Goal: Transaction & Acquisition: Purchase product/service

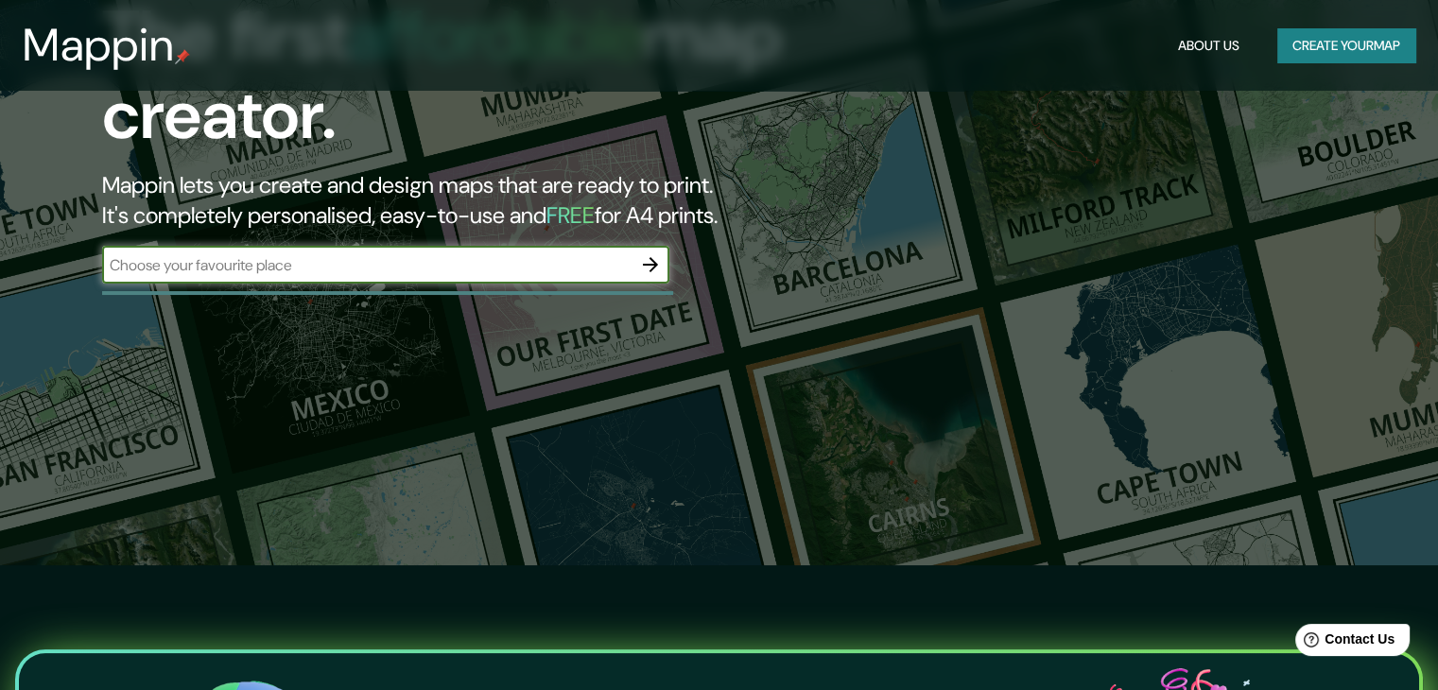
scroll to position [95, 0]
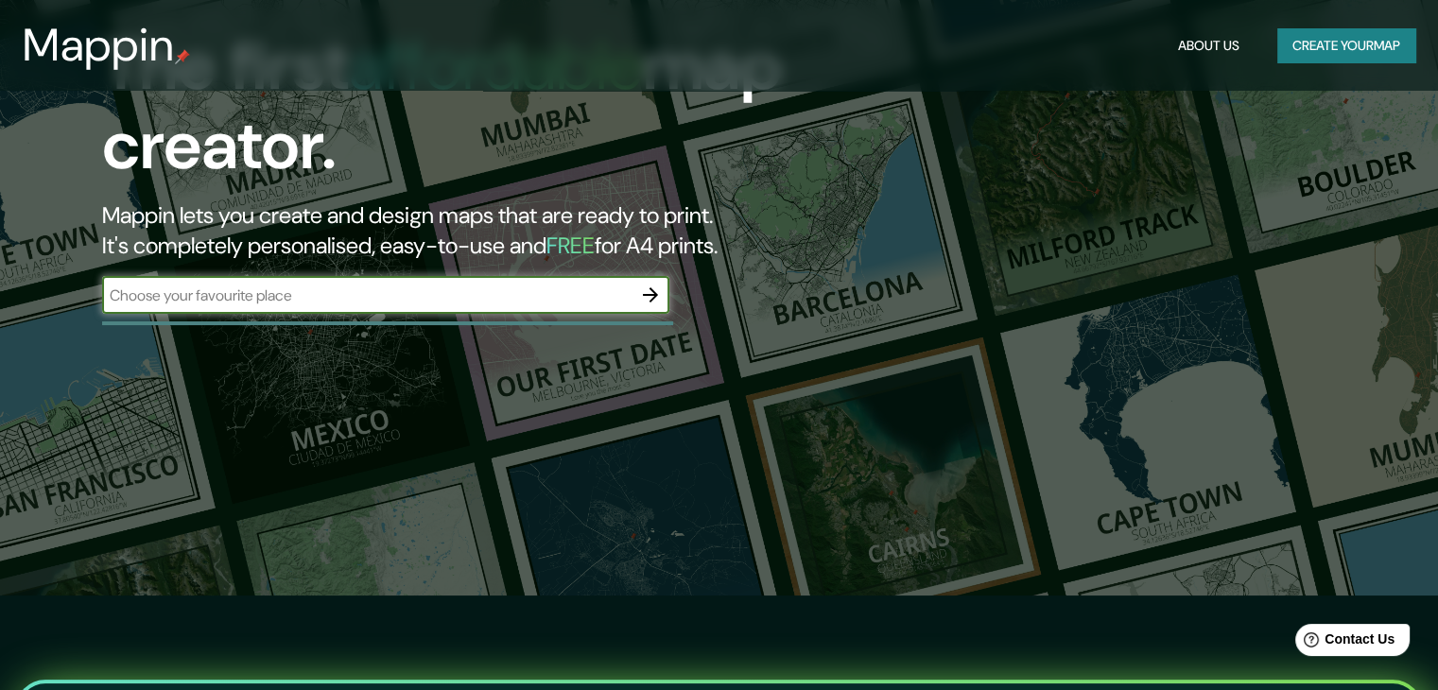
click at [382, 297] on input "text" at bounding box center [366, 296] width 529 height 22
type input "metropolitana arequipa [GEOGRAPHIC_DATA]"
click at [640, 289] on icon "button" at bounding box center [650, 295] width 23 height 23
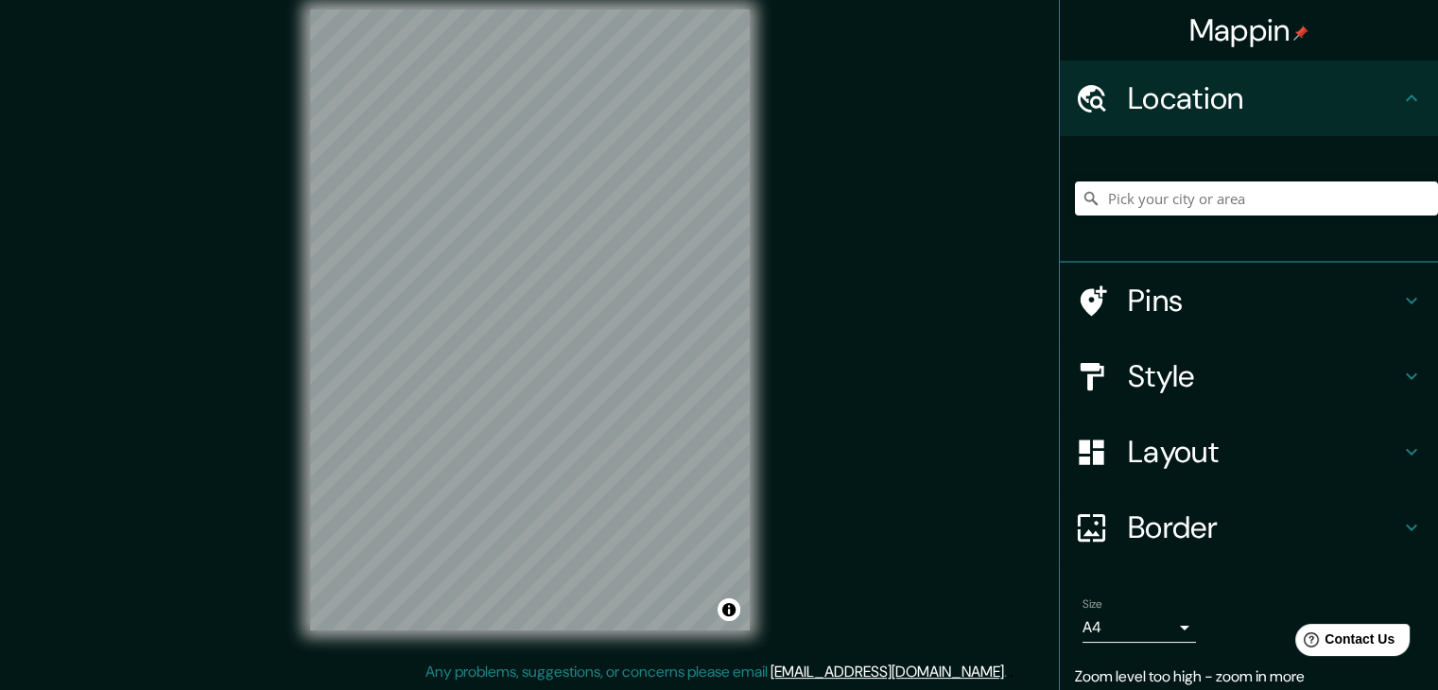
scroll to position [22, 0]
click at [1141, 201] on input "Pick your city or area" at bounding box center [1256, 199] width 363 height 34
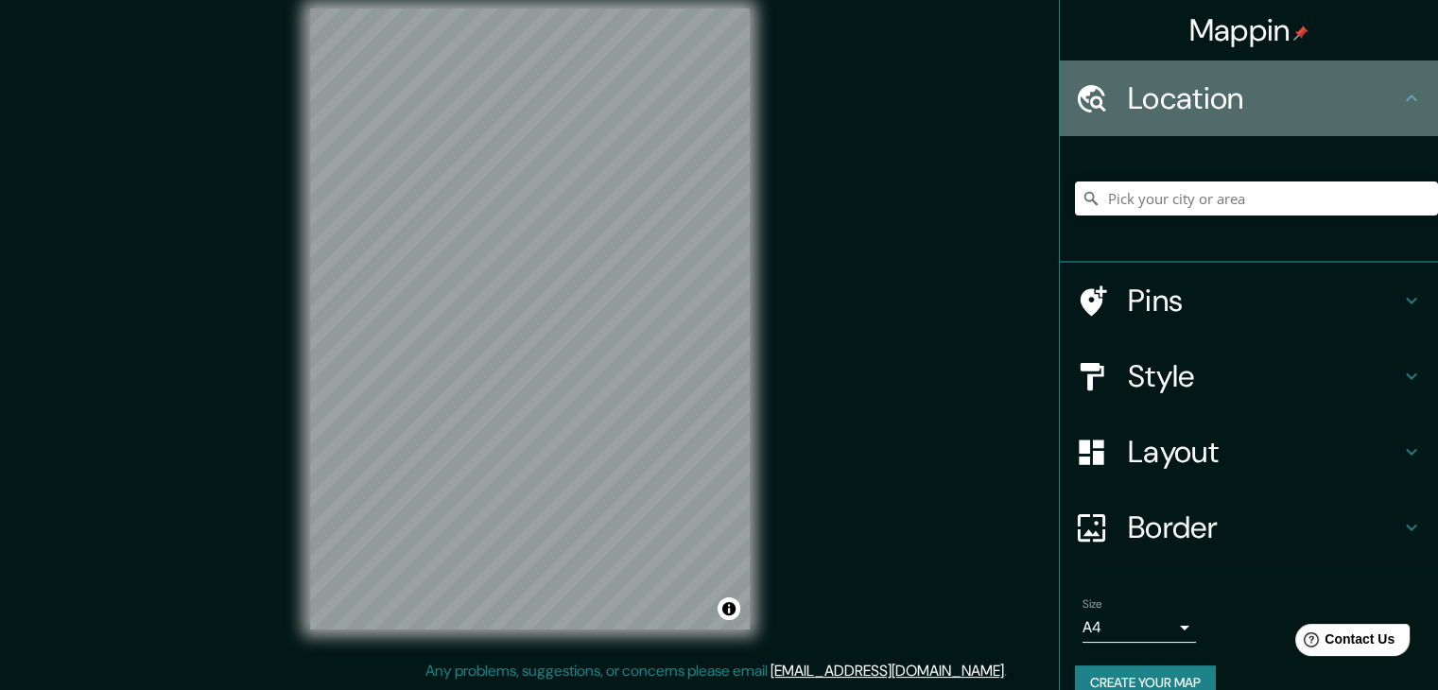
click at [1400, 101] on icon at bounding box center [1411, 98] width 23 height 23
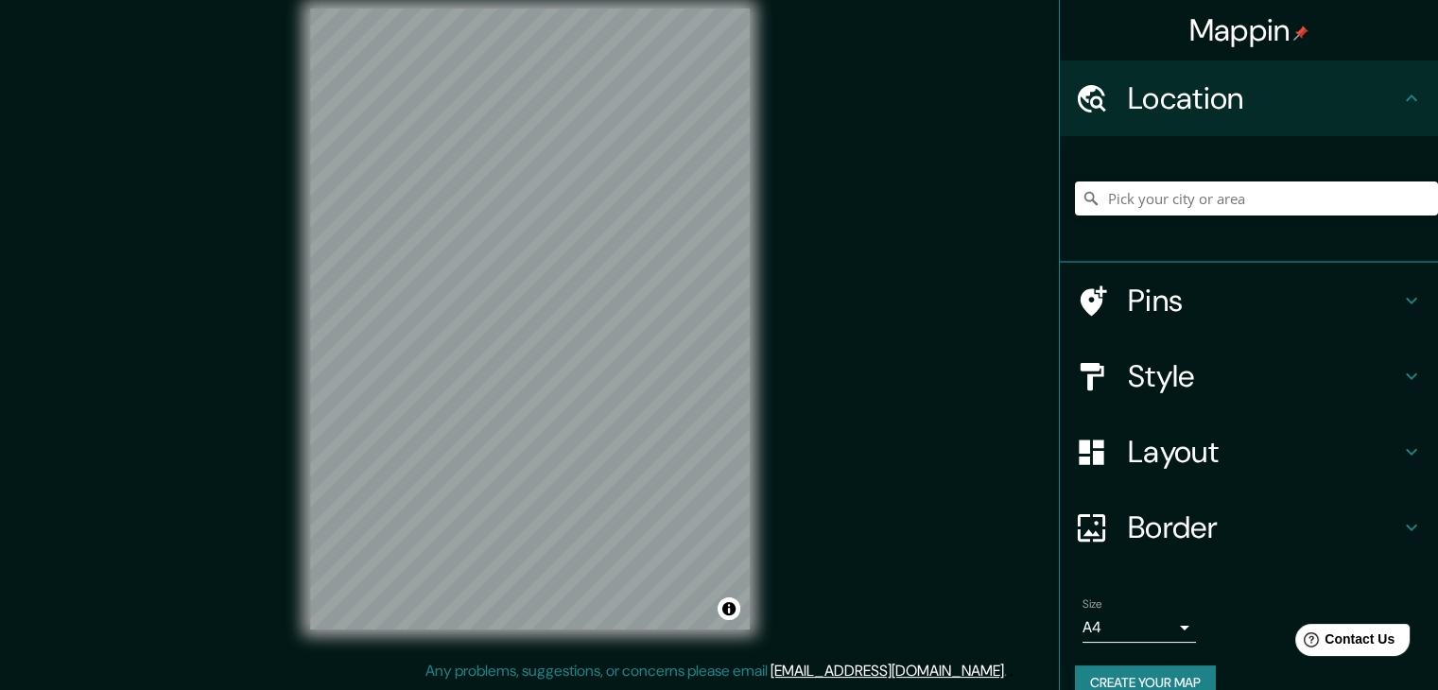
scroll to position [32, 0]
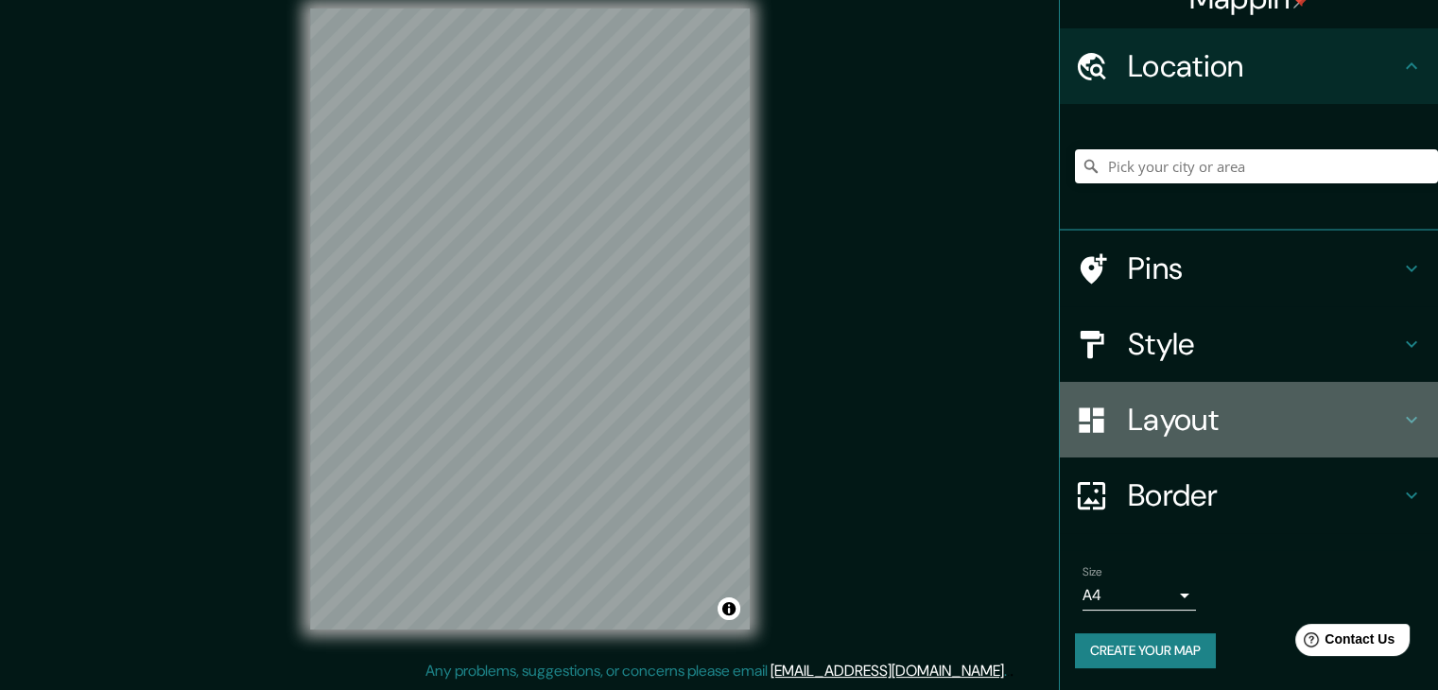
click at [1200, 411] on h4 "Layout" at bounding box center [1264, 420] width 272 height 38
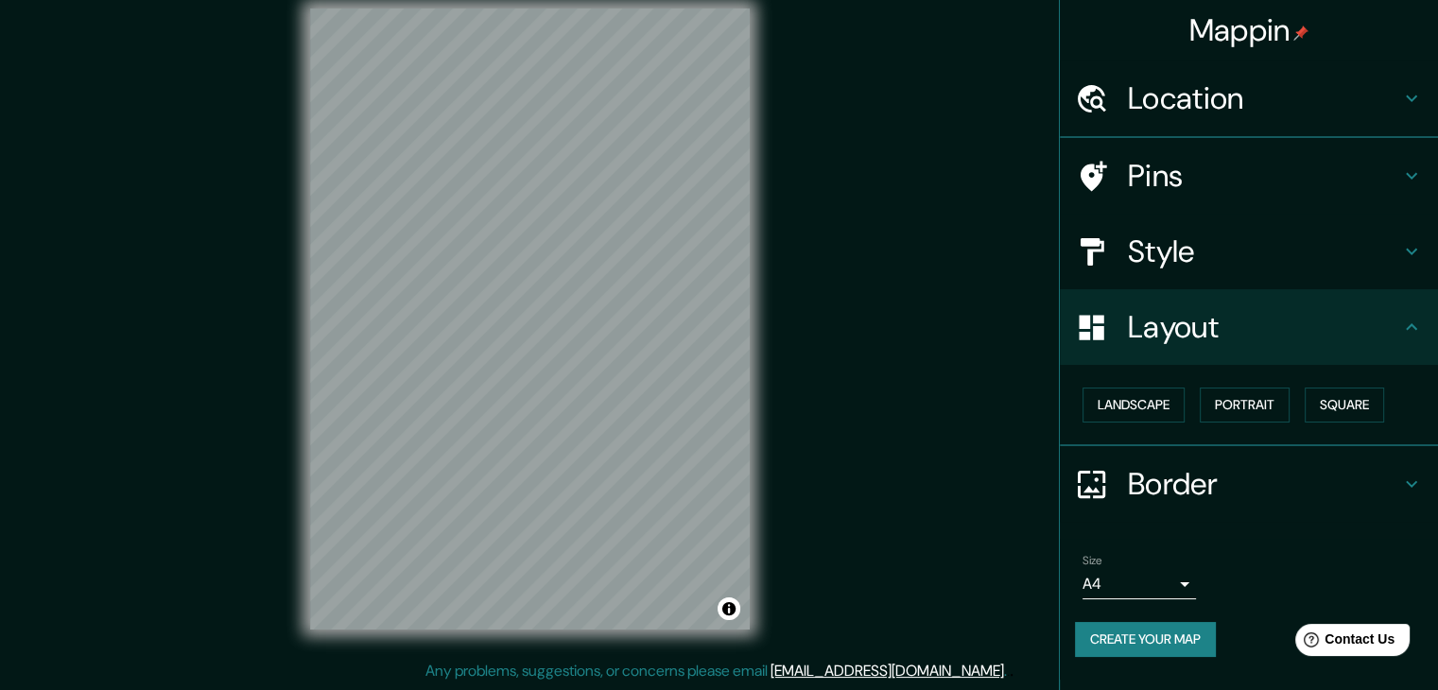
scroll to position [0, 0]
click at [1165, 399] on button "Landscape" at bounding box center [1134, 405] width 102 height 35
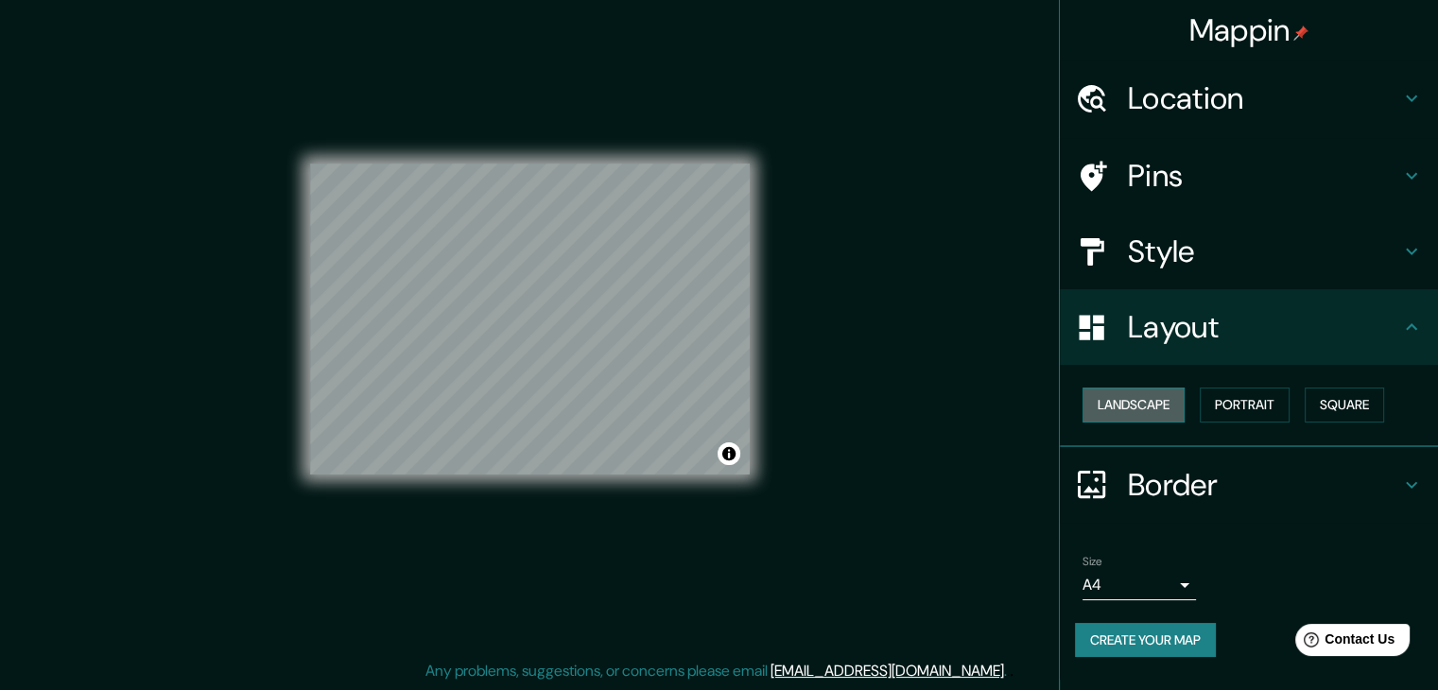
click at [1165, 399] on button "Landscape" at bounding box center [1134, 405] width 102 height 35
click at [1221, 408] on button "Portrait" at bounding box center [1245, 405] width 90 height 35
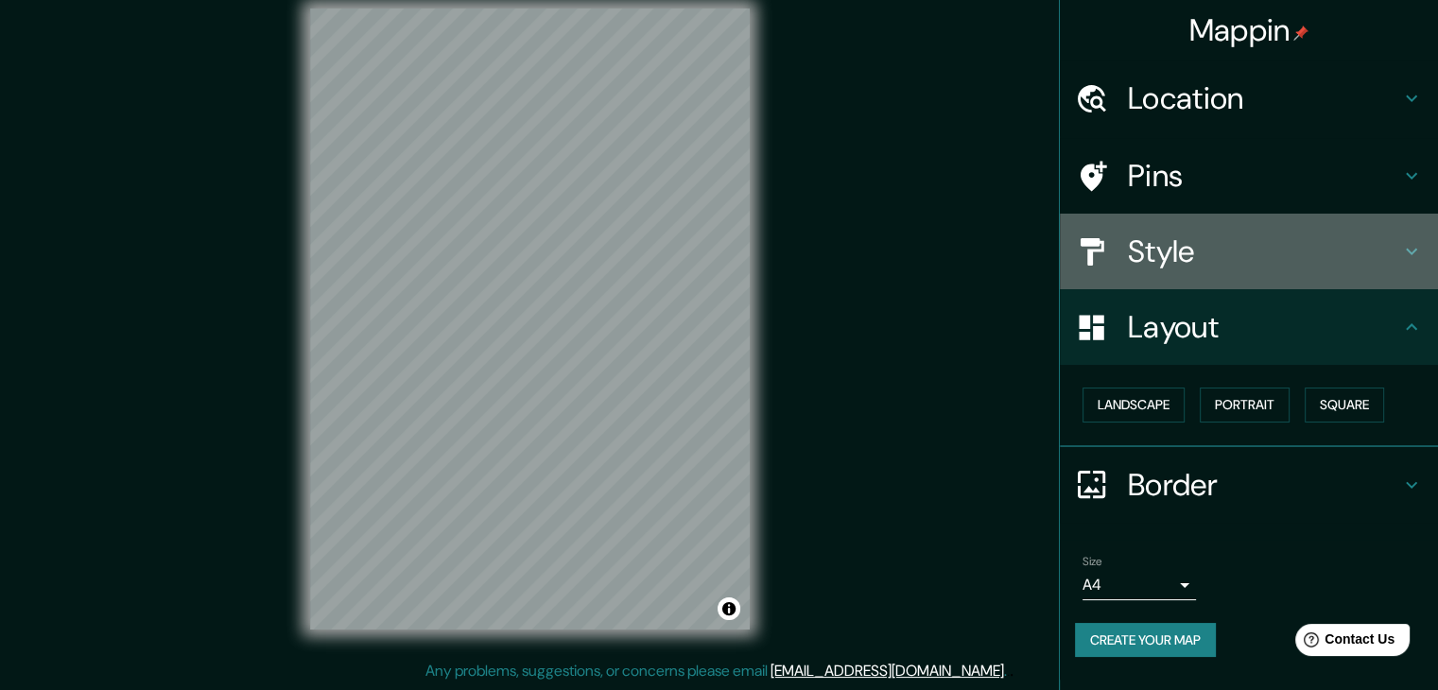
click at [1218, 267] on h4 "Style" at bounding box center [1264, 252] width 272 height 38
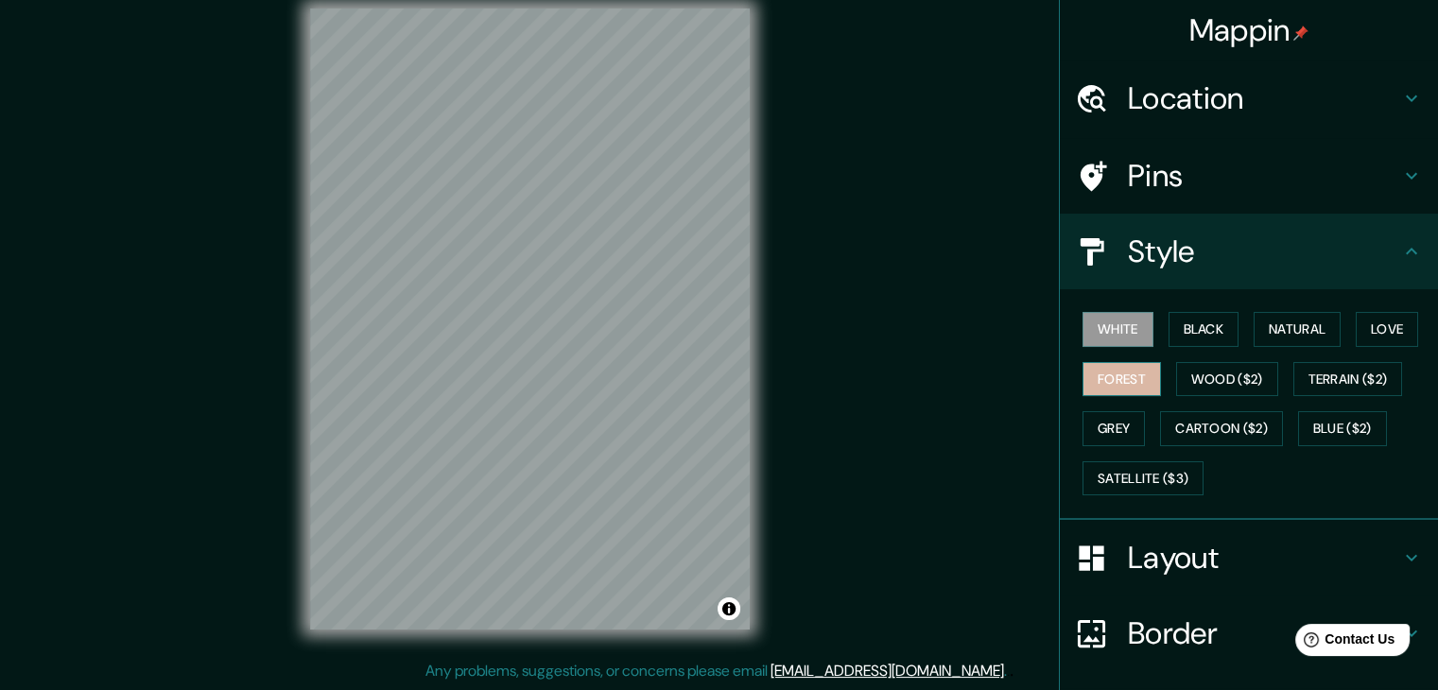
click at [1124, 372] on button "Forest" at bounding box center [1122, 379] width 78 height 35
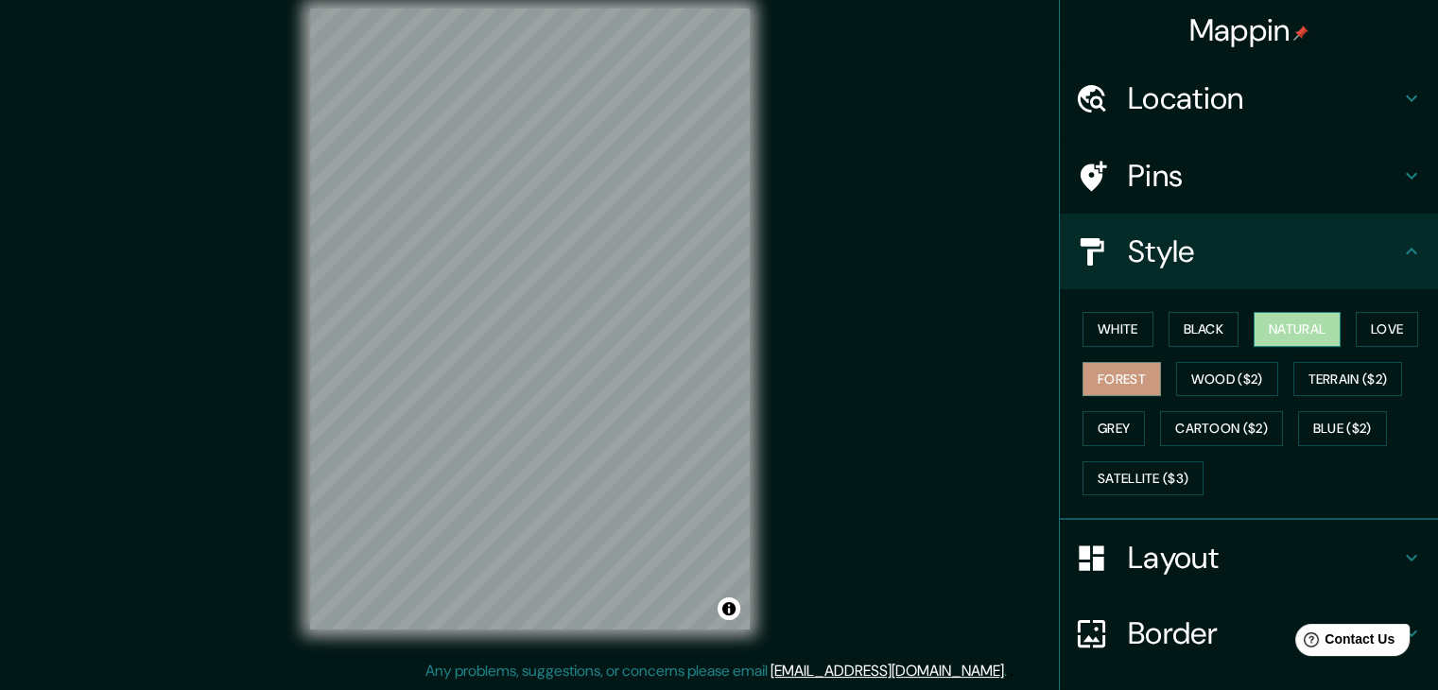
click at [1256, 338] on button "Natural" at bounding box center [1297, 329] width 87 height 35
click at [1206, 320] on button "Black" at bounding box center [1204, 329] width 71 height 35
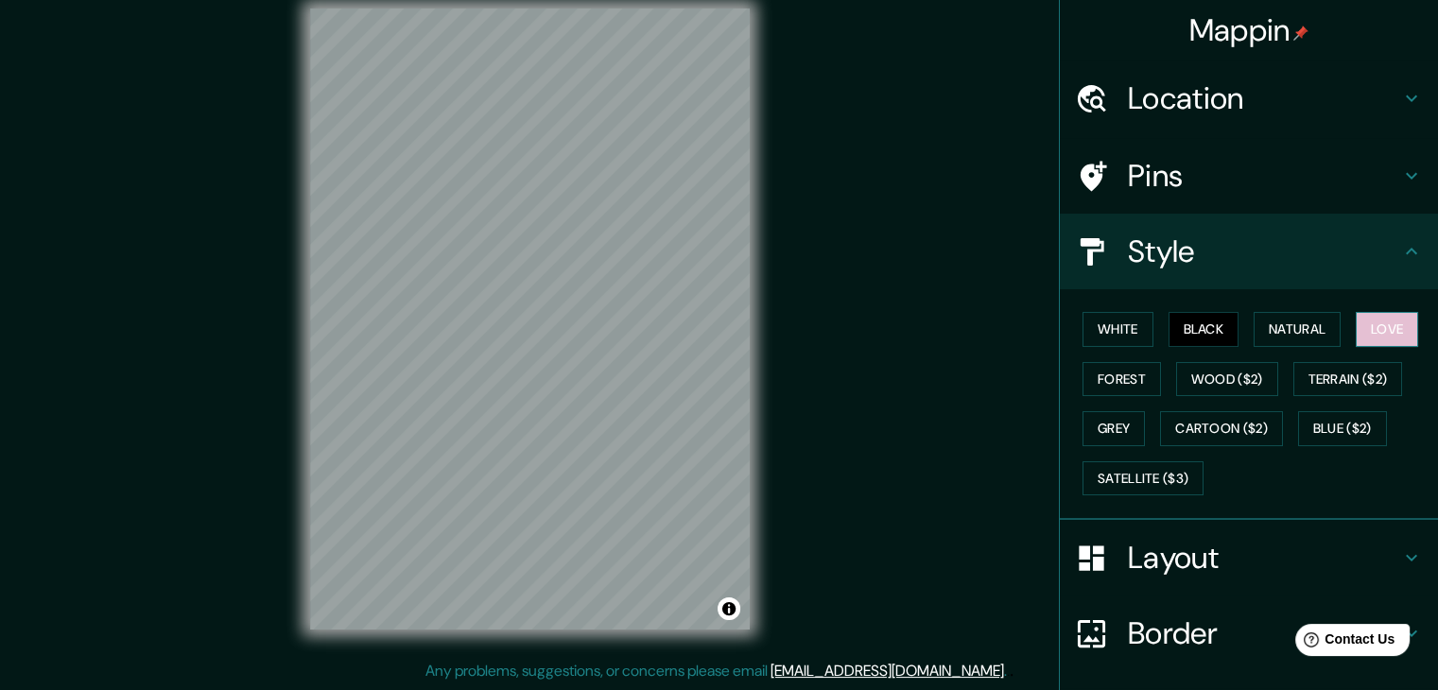
click at [1385, 320] on button "Love" at bounding box center [1387, 329] width 62 height 35
click at [1091, 332] on button "White" at bounding box center [1118, 329] width 71 height 35
click at [1185, 318] on button "Black" at bounding box center [1204, 329] width 71 height 35
click at [1290, 330] on button "Natural" at bounding box center [1297, 329] width 87 height 35
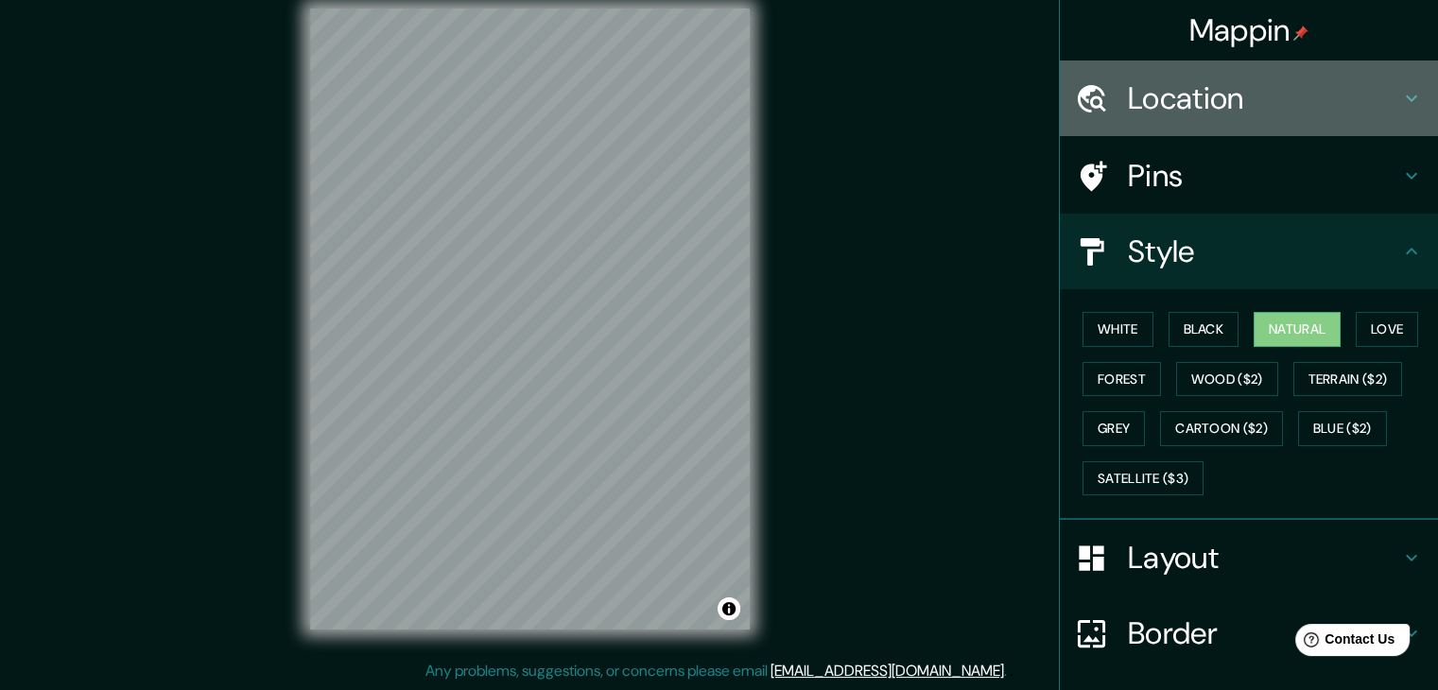
click at [1175, 108] on h4 "Location" at bounding box center [1264, 98] width 272 height 38
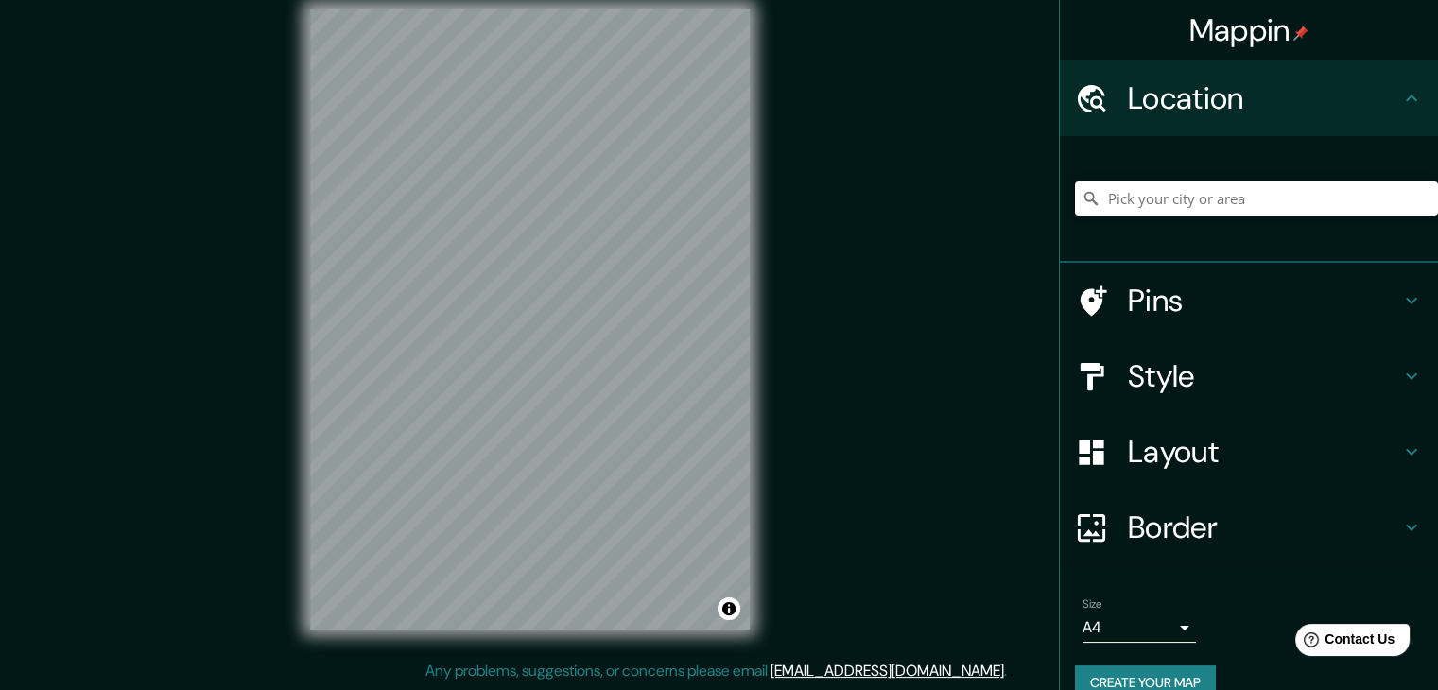
click at [1174, 197] on input "Pick your city or area" at bounding box center [1256, 199] width 363 height 34
type input "Avenida Metropolitana, Yanahuara, Departamento de Arequipa, Perú"
click at [773, 399] on div "© Mapbox © OpenStreetMap Improve this map" at bounding box center [530, 319] width 500 height 682
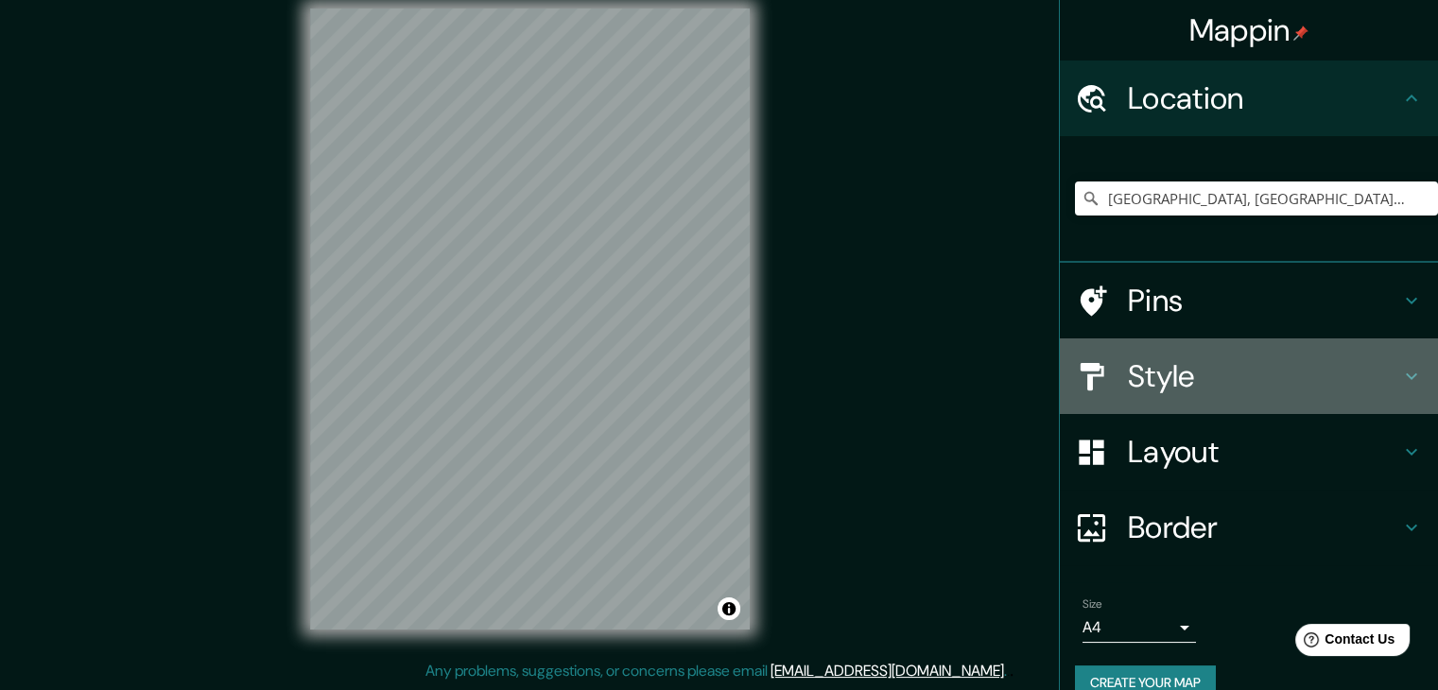
click at [1225, 376] on h4 "Style" at bounding box center [1264, 376] width 272 height 38
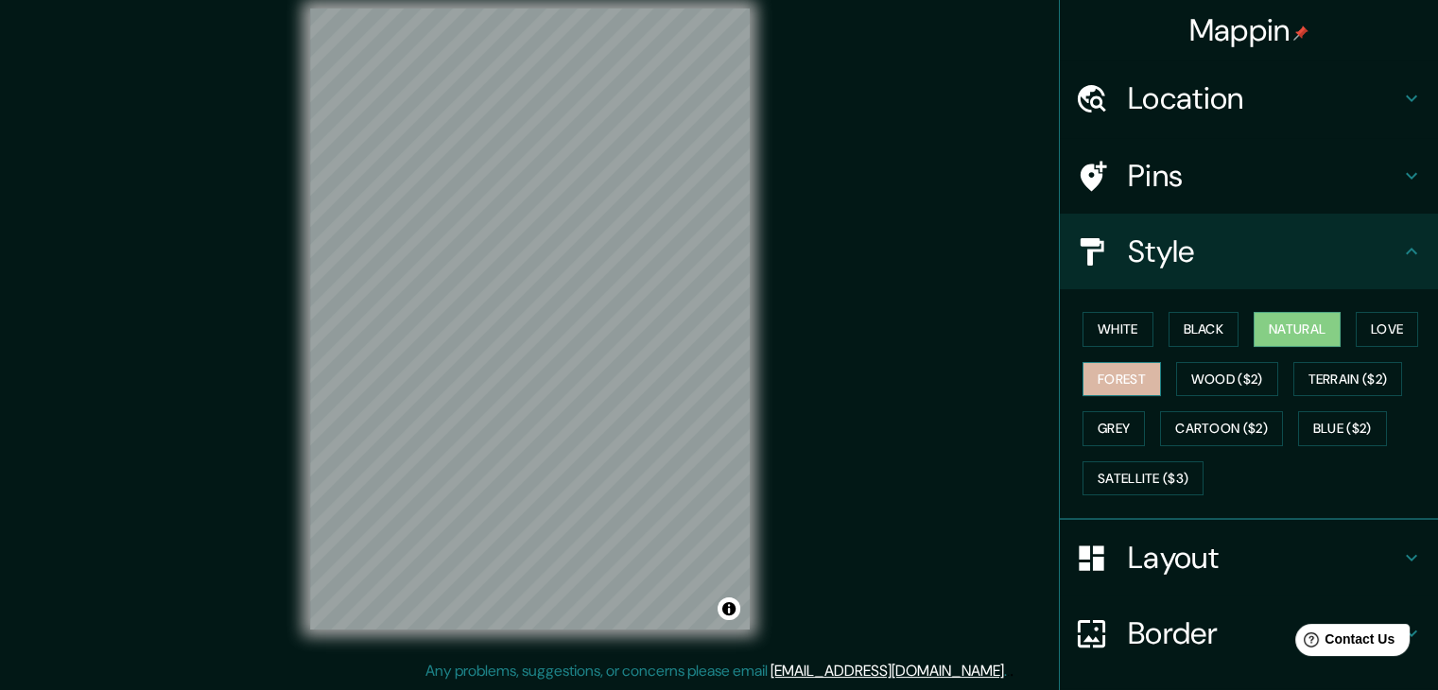
click at [1121, 391] on button "Forest" at bounding box center [1122, 379] width 78 height 35
click at [1092, 437] on button "Grey" at bounding box center [1114, 428] width 62 height 35
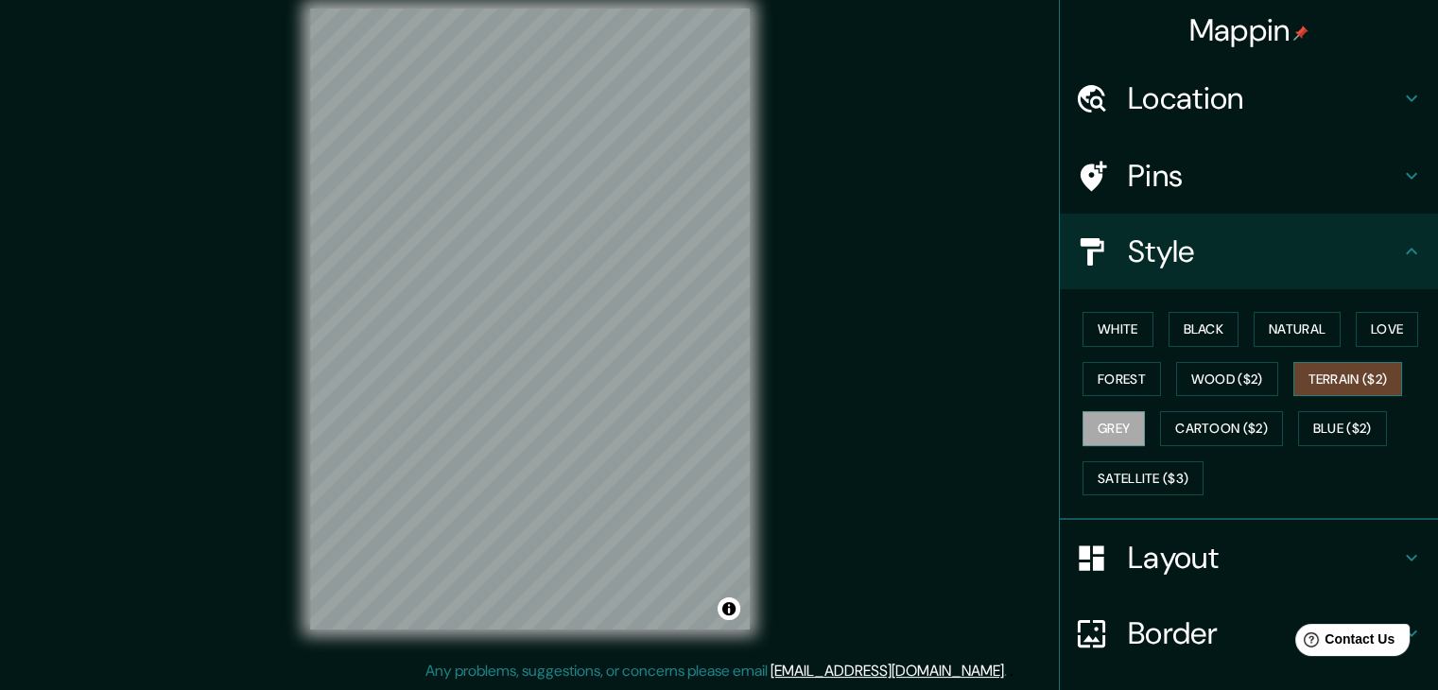
click at [1343, 372] on button "Terrain ($2)" at bounding box center [1348, 379] width 110 height 35
click at [1366, 429] on button "Blue ($2)" at bounding box center [1342, 428] width 89 height 35
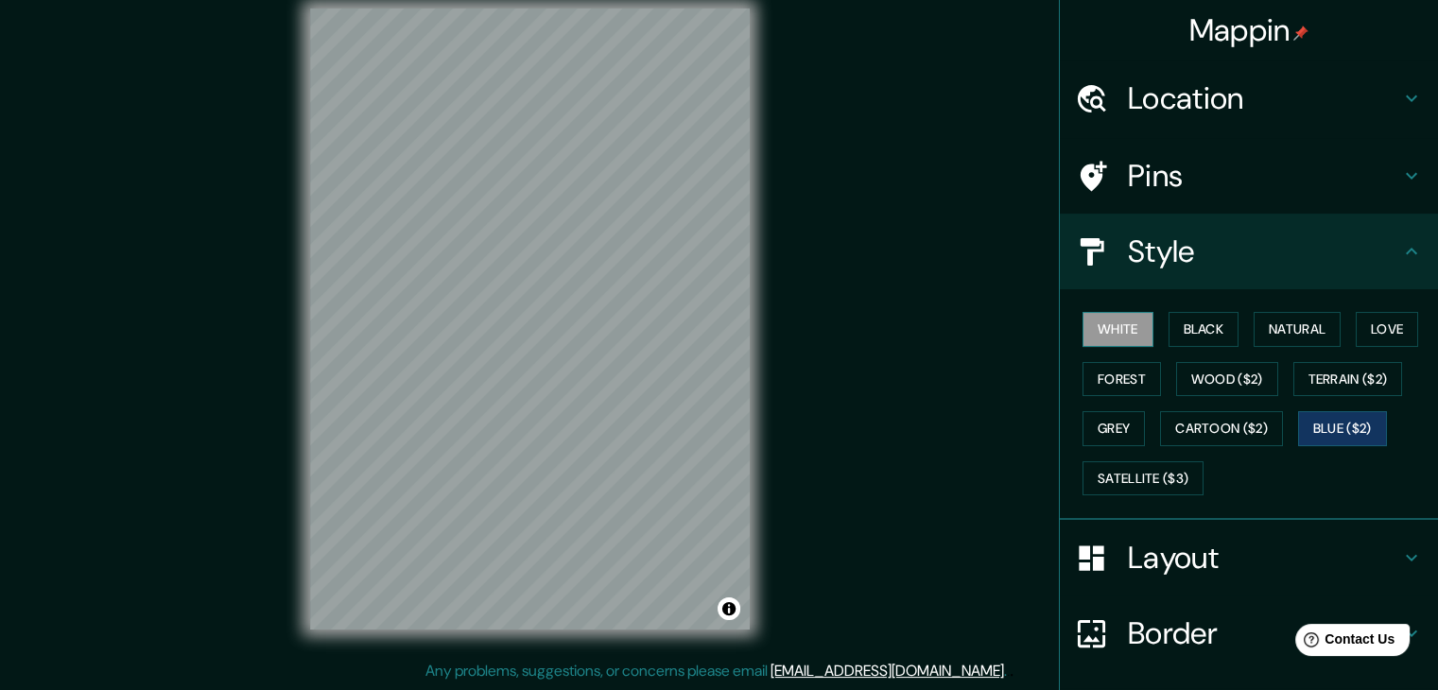
click at [1093, 338] on button "White" at bounding box center [1118, 329] width 71 height 35
click at [1211, 331] on button "Black" at bounding box center [1204, 329] width 71 height 35
click at [1127, 333] on button "White" at bounding box center [1118, 329] width 71 height 35
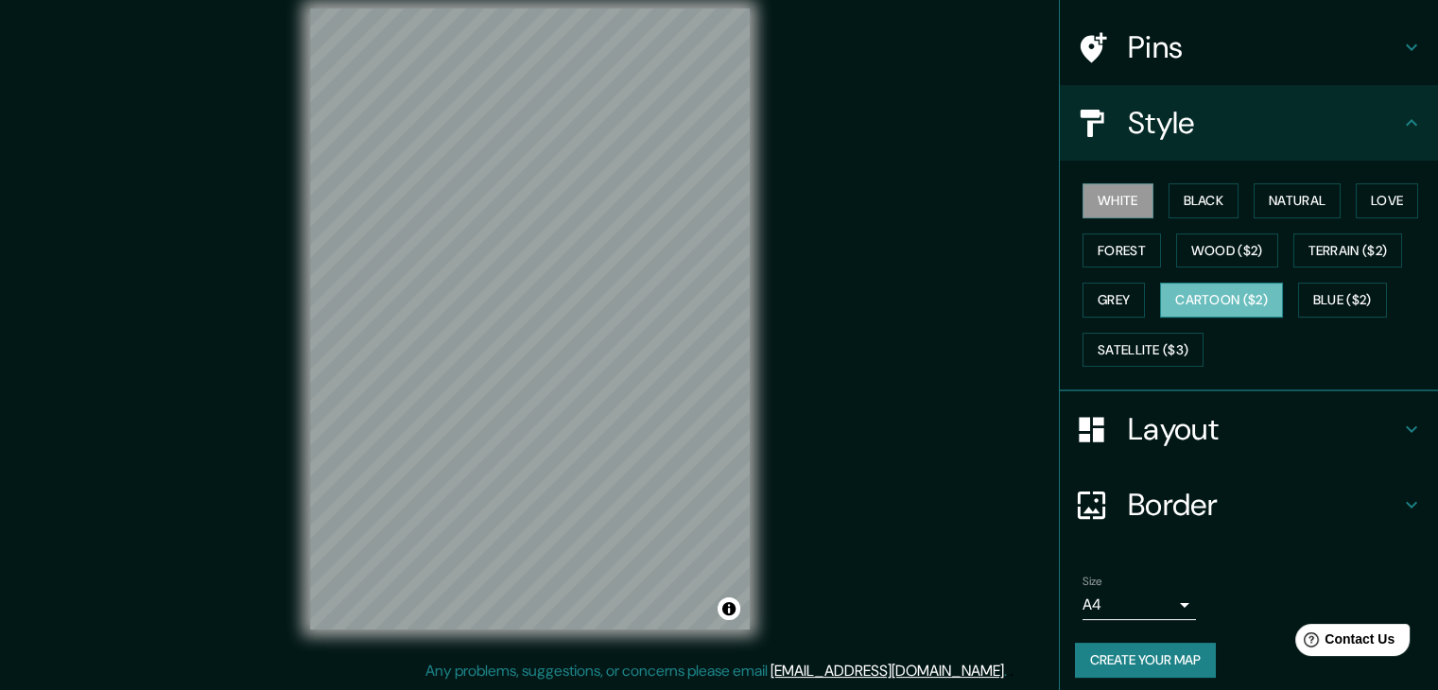
scroll to position [136, 0]
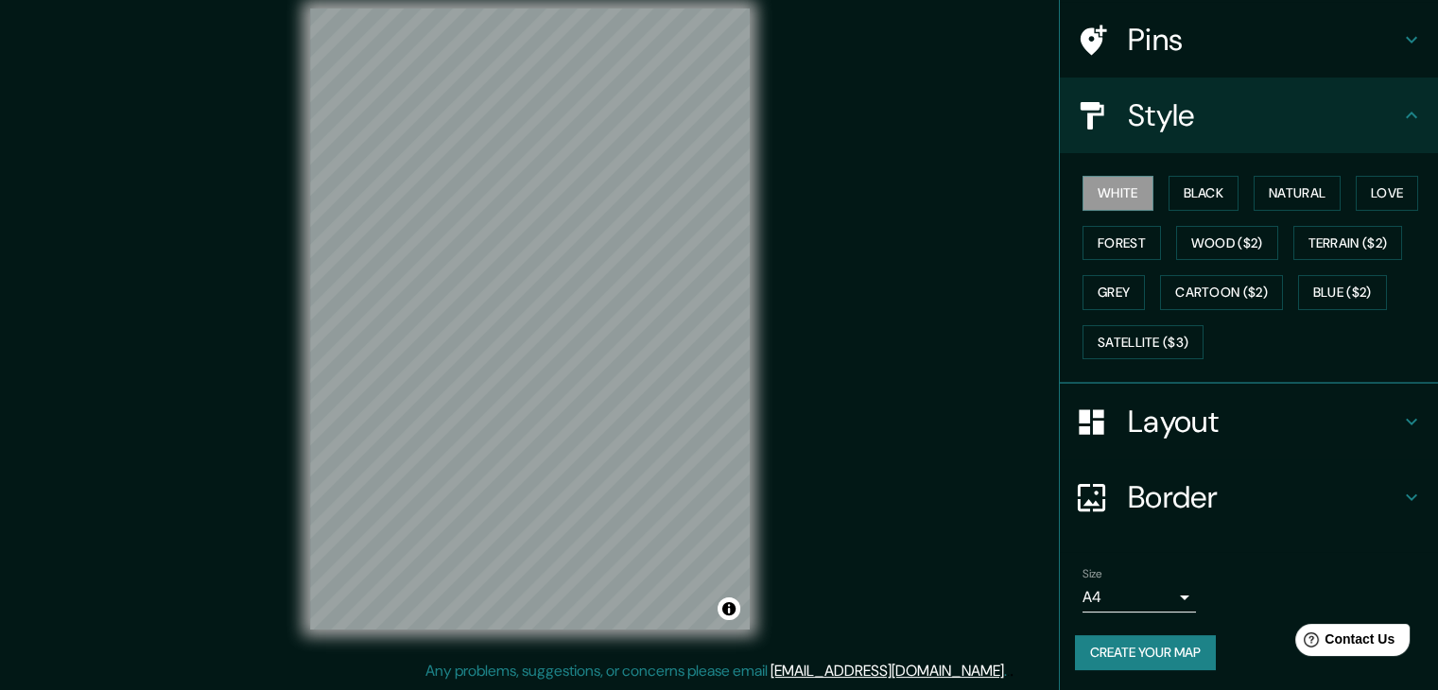
click at [1229, 500] on h4 "Border" at bounding box center [1264, 497] width 272 height 38
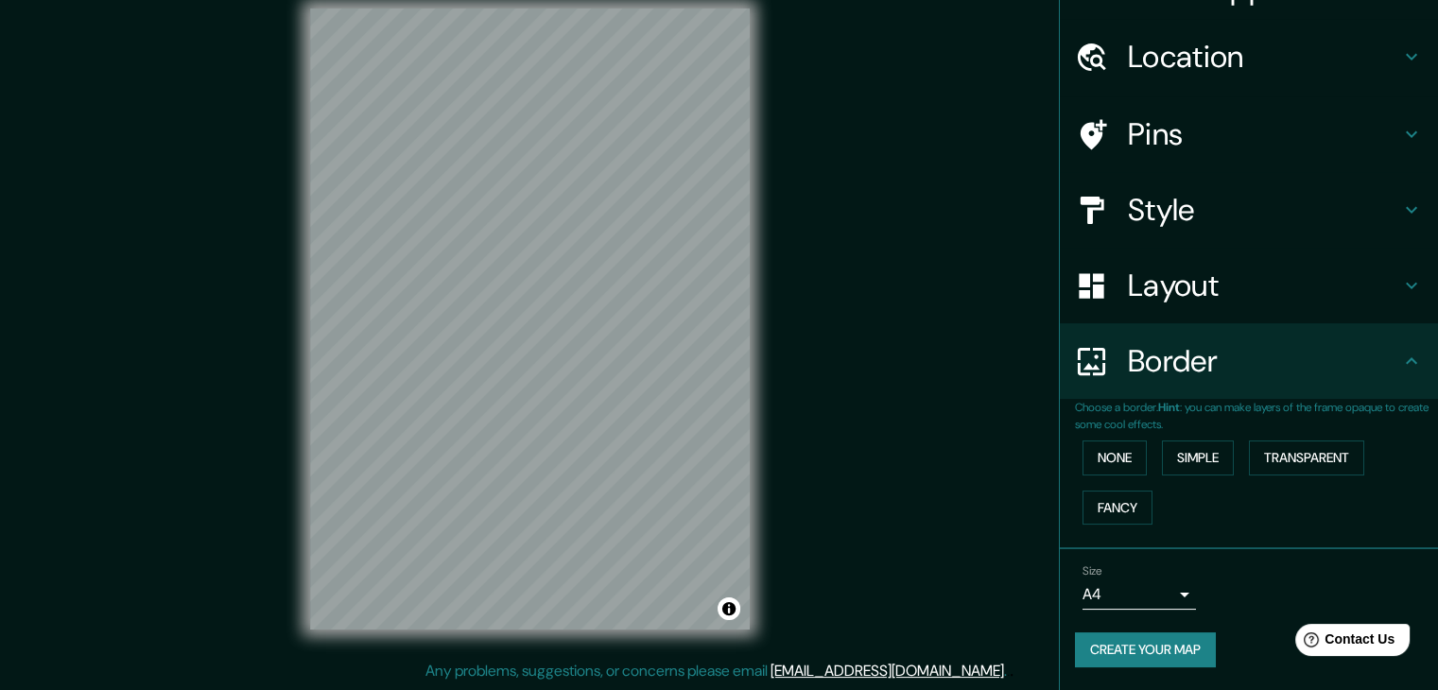
scroll to position [40, 0]
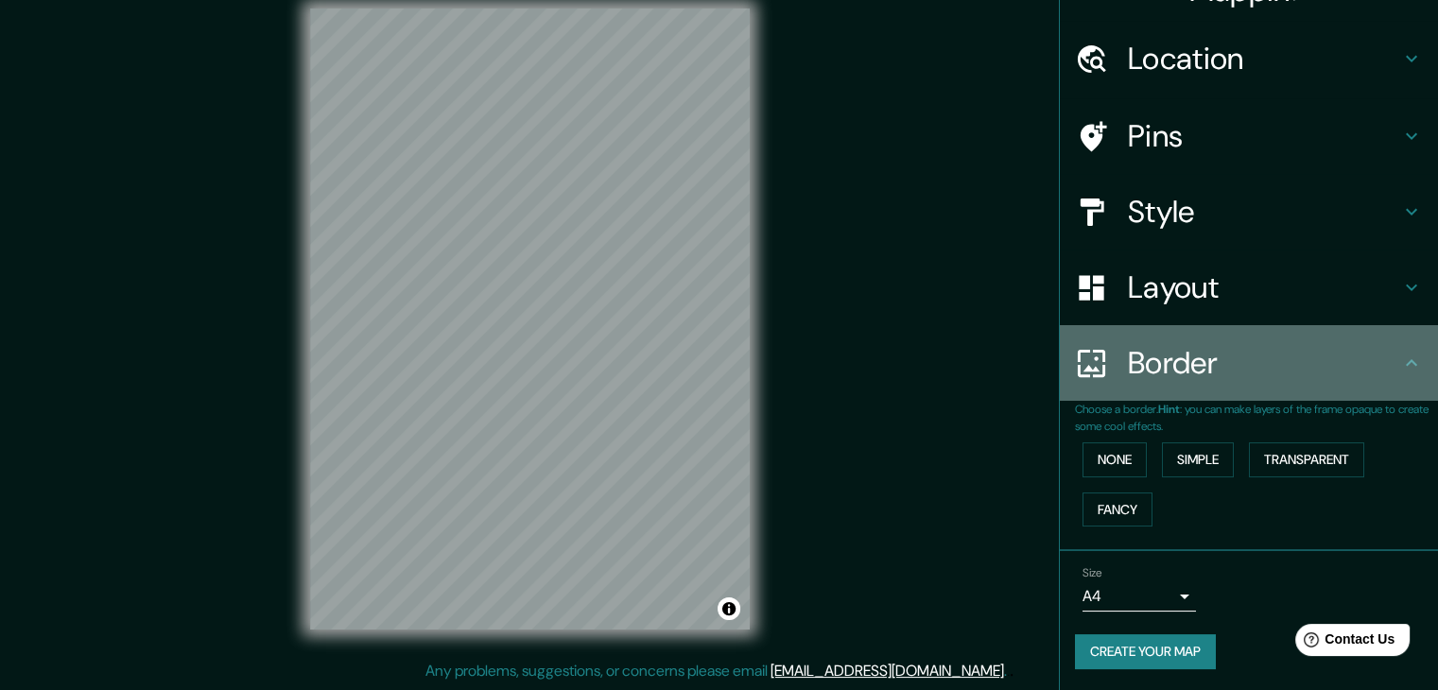
click at [1400, 370] on icon at bounding box center [1411, 363] width 23 height 23
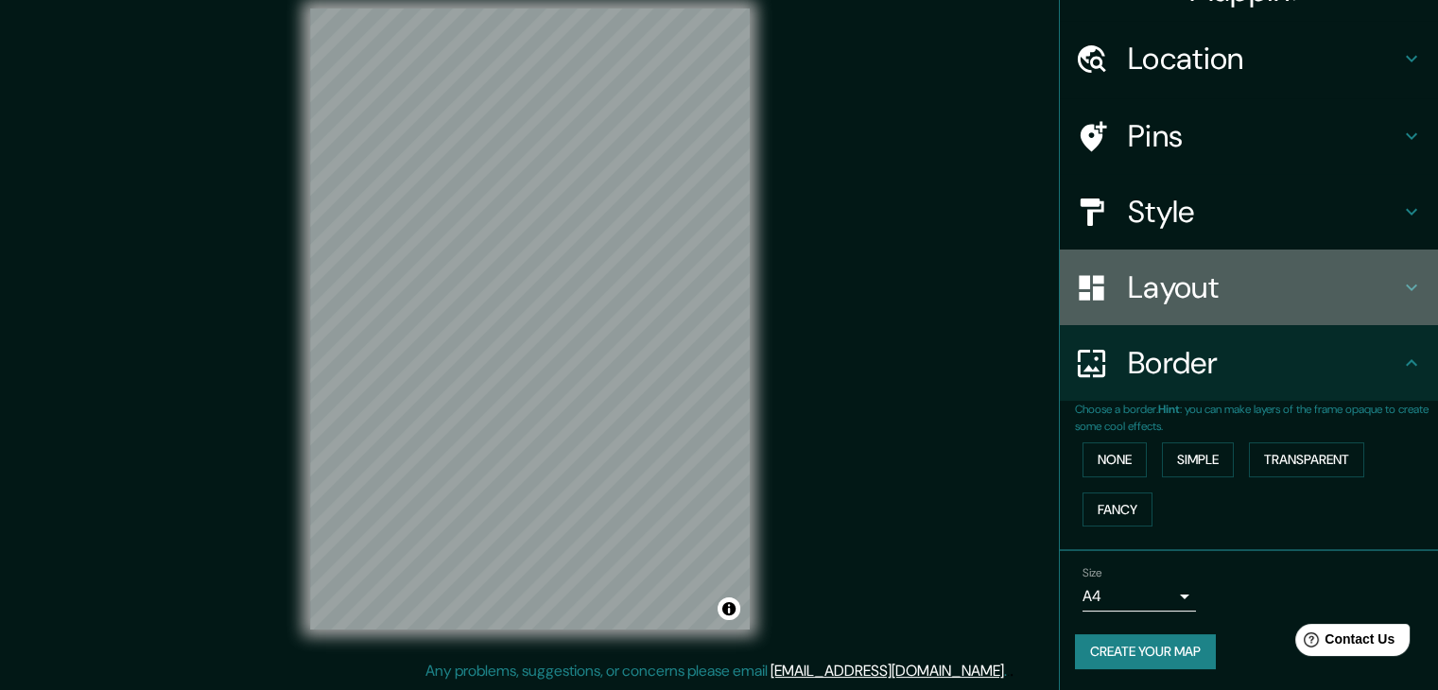
click at [1291, 299] on h4 "Layout" at bounding box center [1264, 288] width 272 height 38
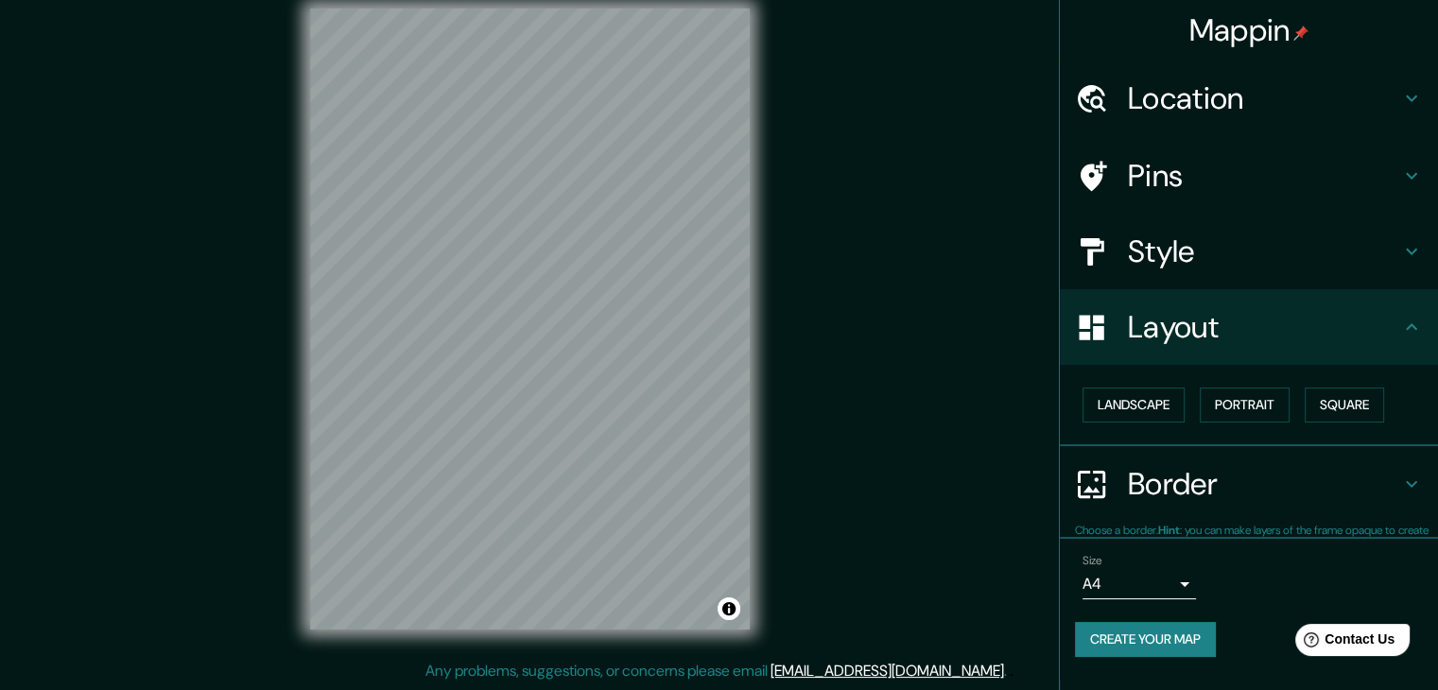
scroll to position [0, 0]
click at [1268, 408] on button "Portrait" at bounding box center [1245, 405] width 90 height 35
click at [1319, 402] on button "Square" at bounding box center [1344, 405] width 79 height 35
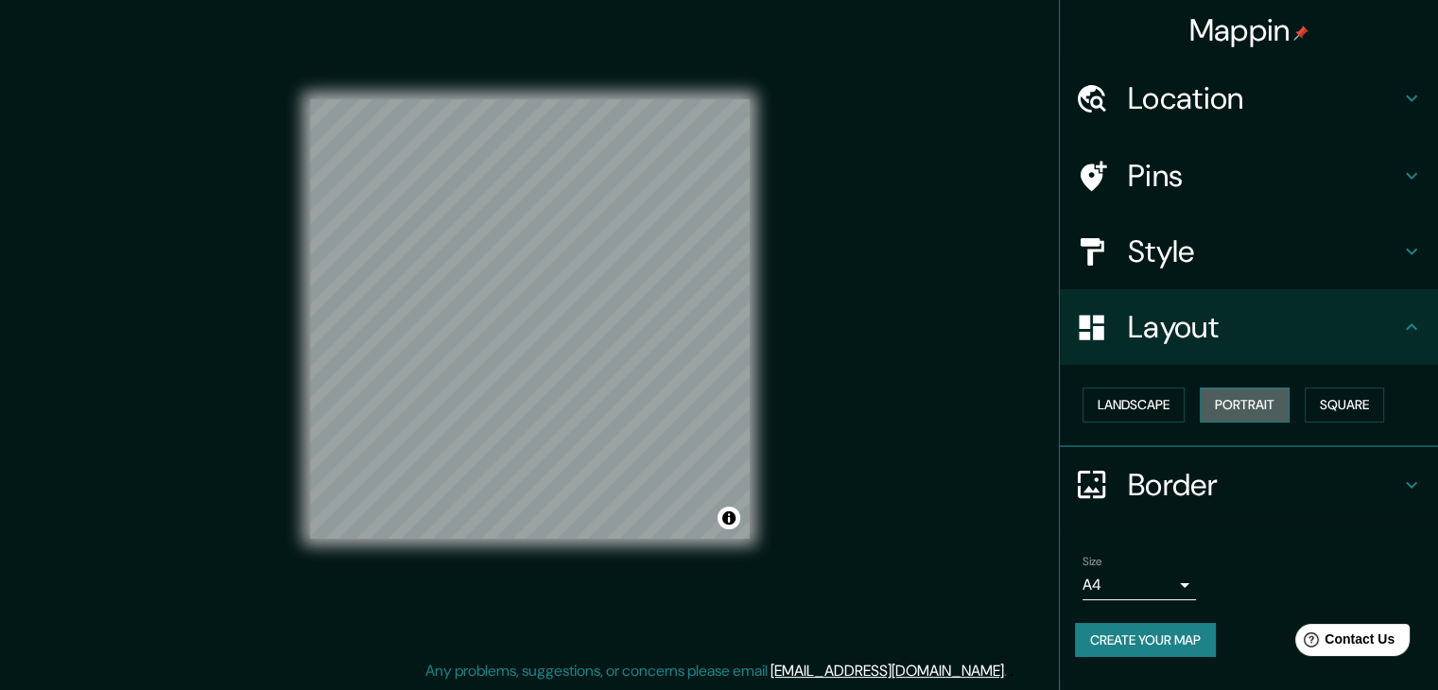
click at [1260, 398] on button "Portrait" at bounding box center [1245, 405] width 90 height 35
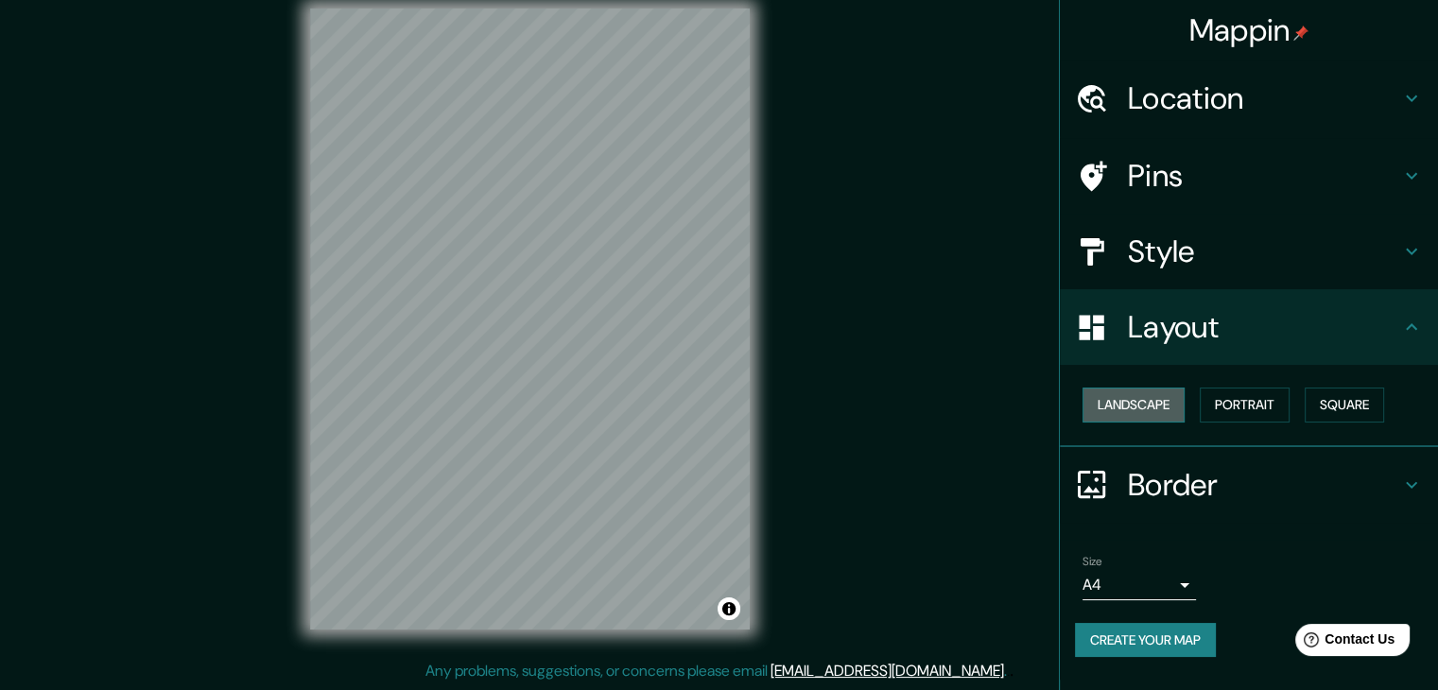
click at [1126, 402] on button "Landscape" at bounding box center [1134, 405] width 102 height 35
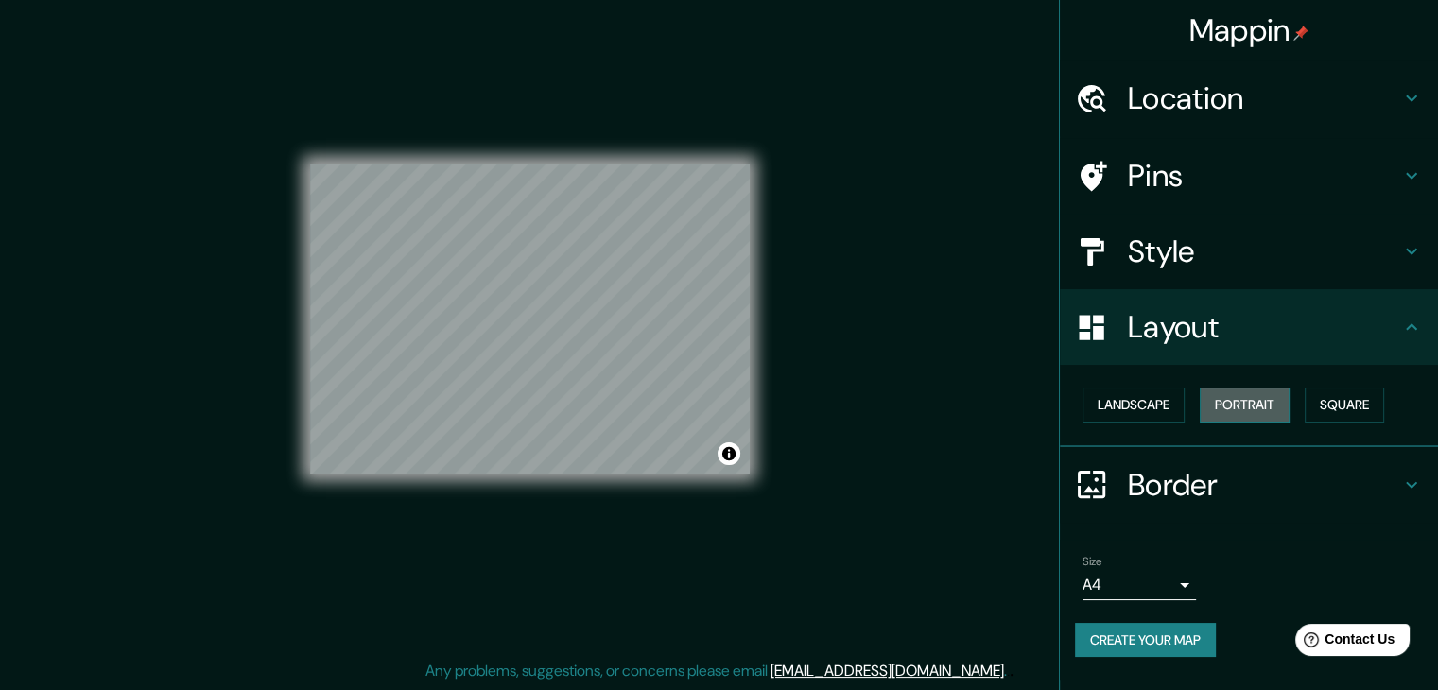
click at [1234, 405] on button "Portrait" at bounding box center [1245, 405] width 90 height 35
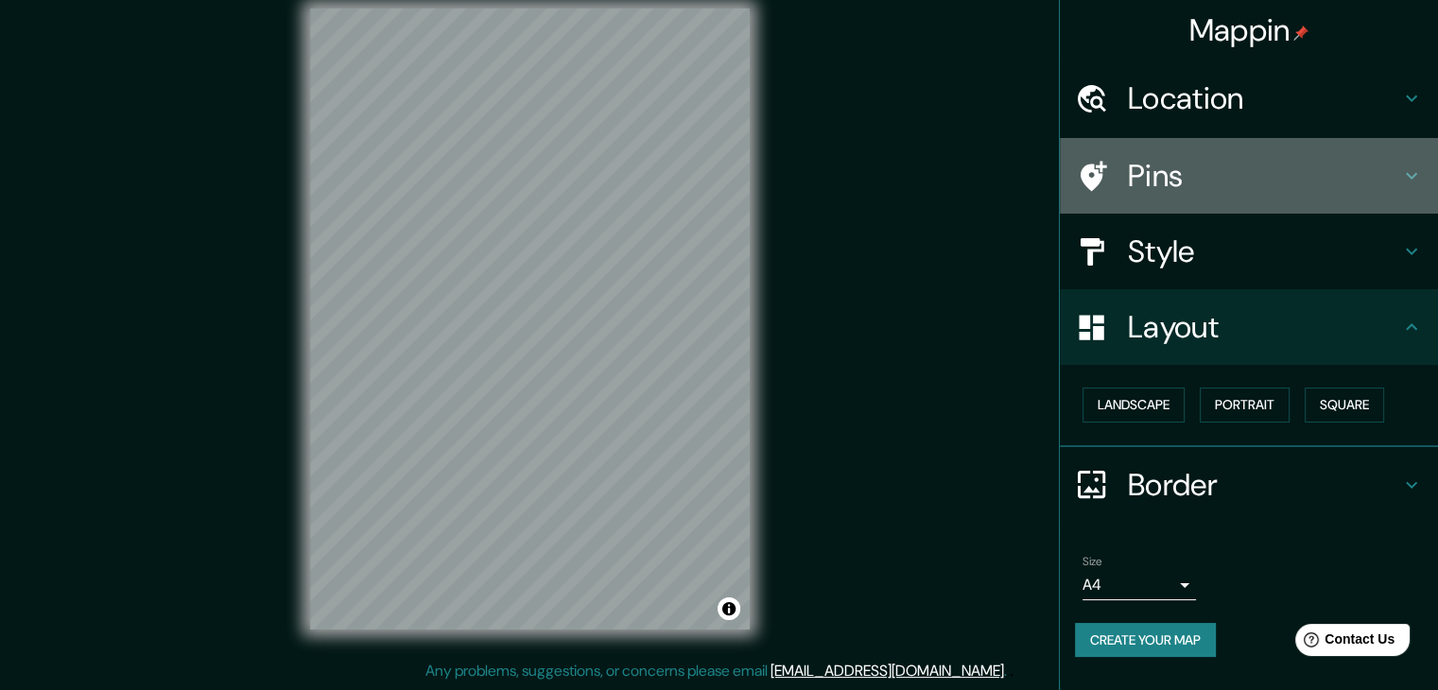
click at [1204, 181] on h4 "Pins" at bounding box center [1264, 176] width 272 height 38
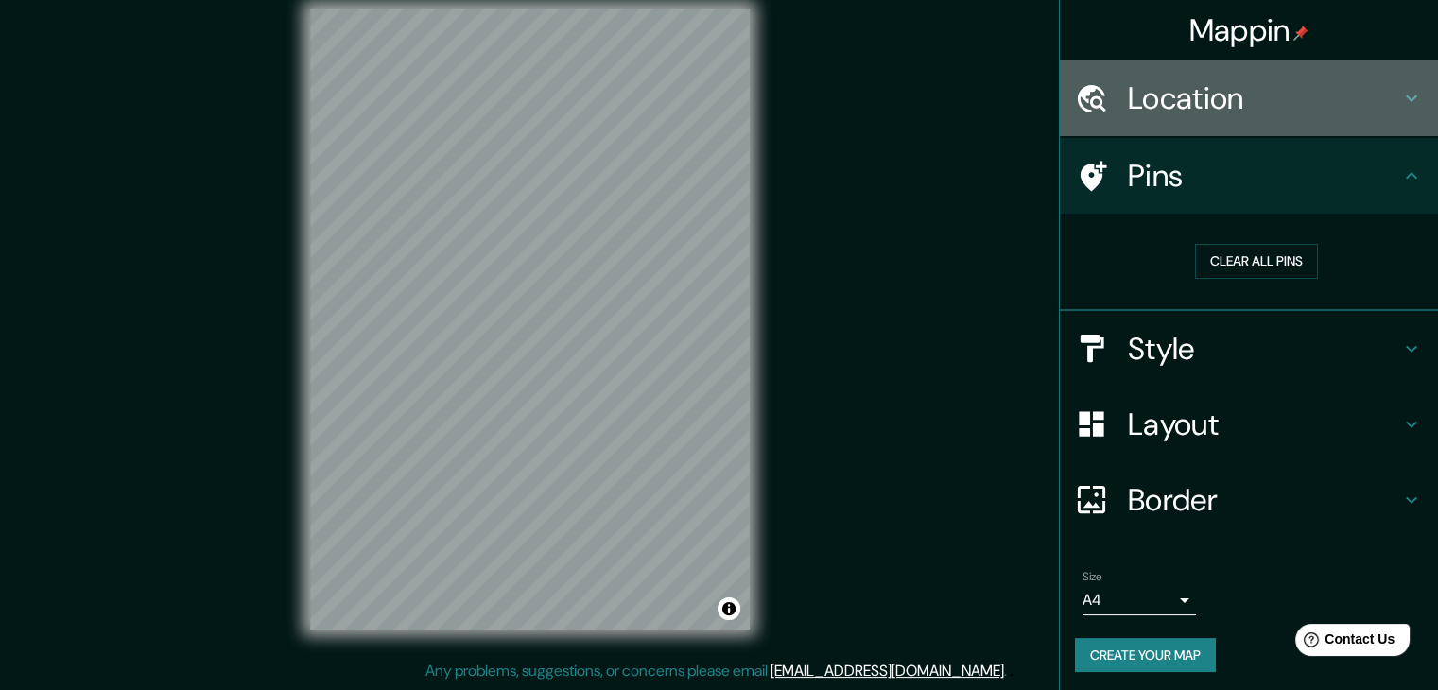
click at [1240, 117] on div "Location" at bounding box center [1249, 99] width 378 height 76
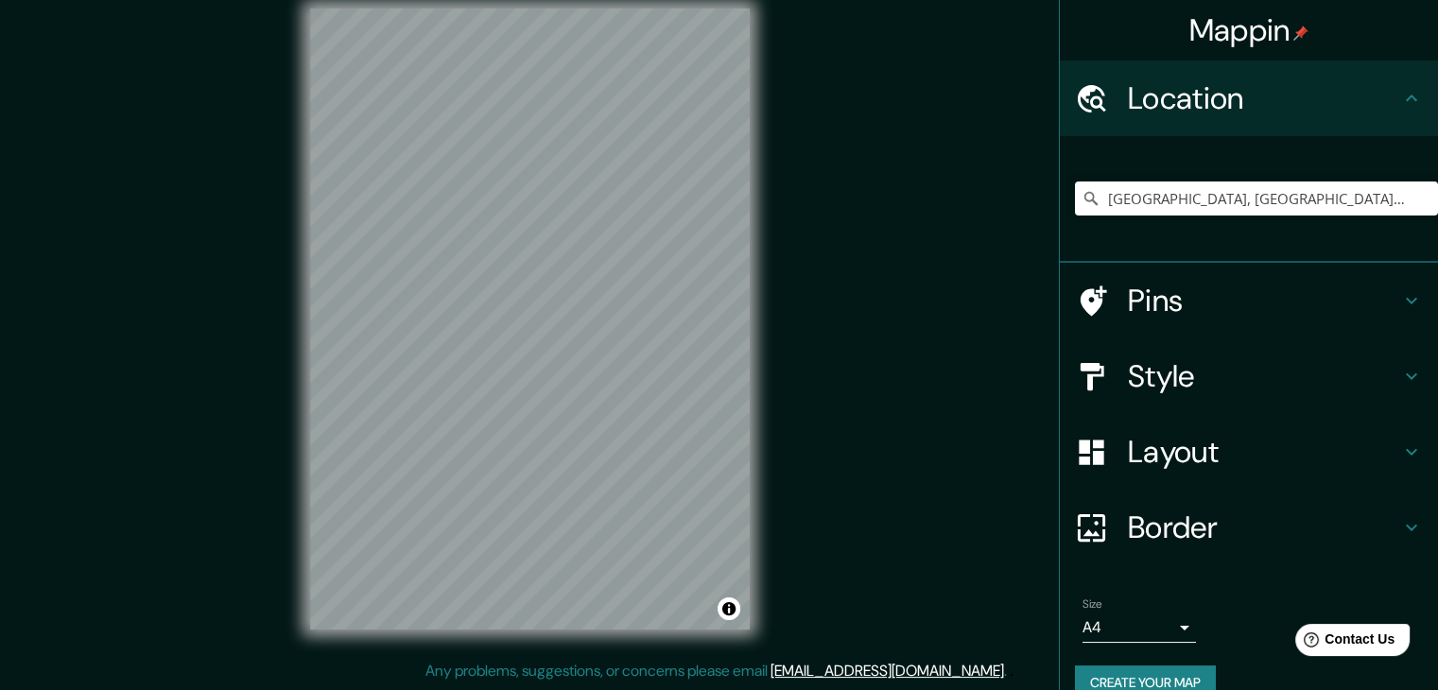
scroll to position [32, 0]
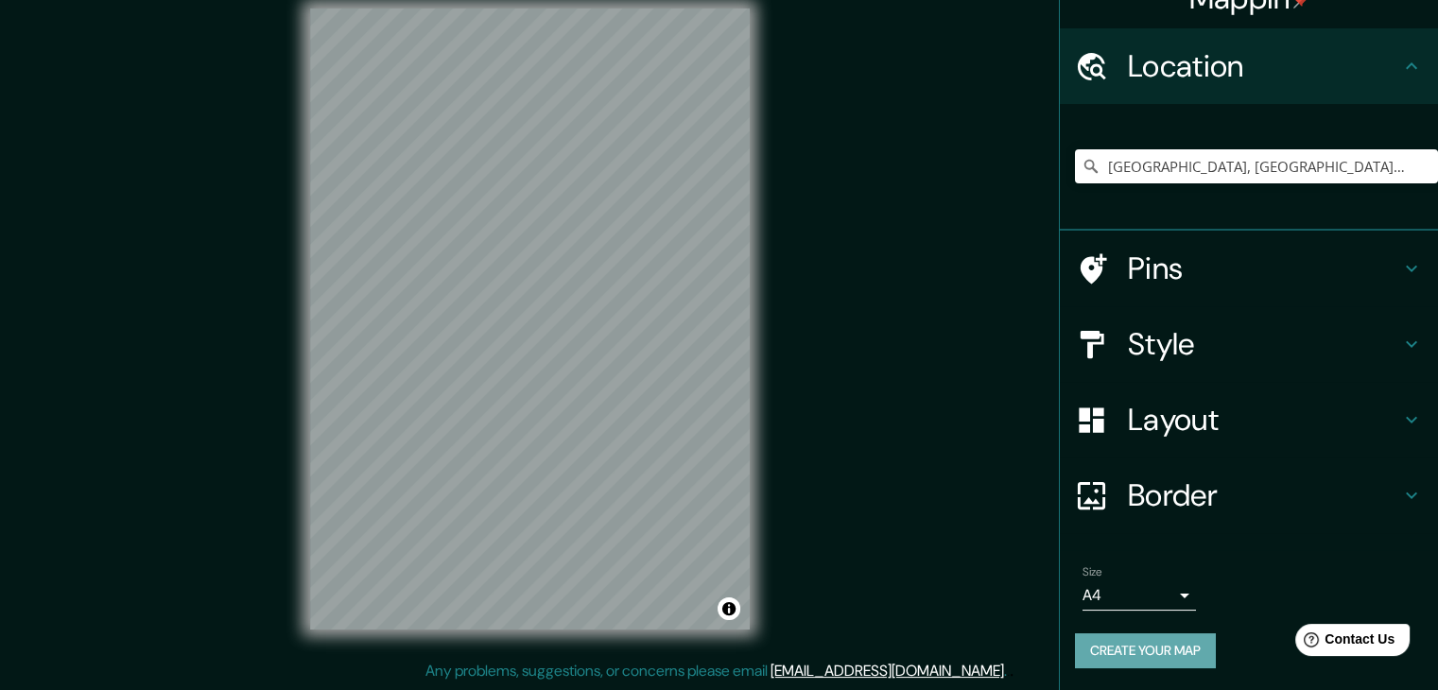
click at [1139, 644] on button "Create your map" at bounding box center [1145, 650] width 141 height 35
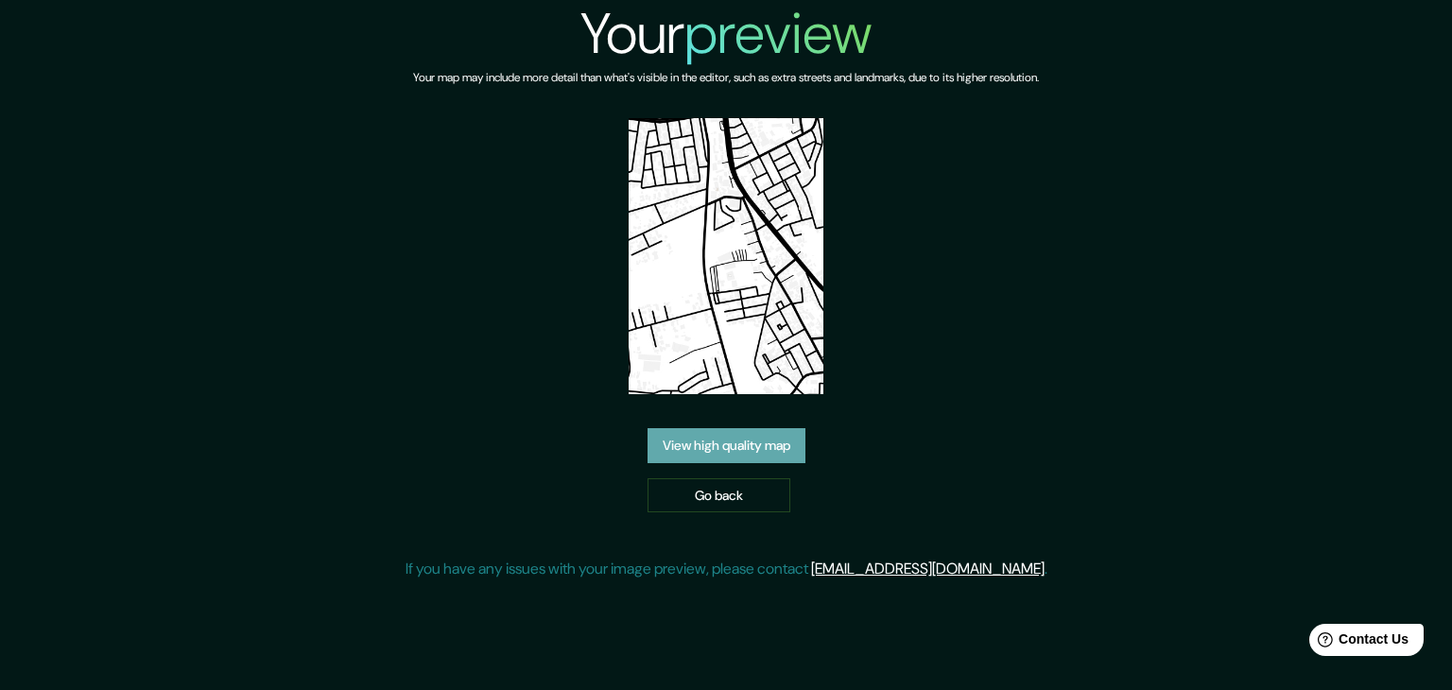
click at [741, 459] on link "View high quality map" at bounding box center [727, 445] width 158 height 35
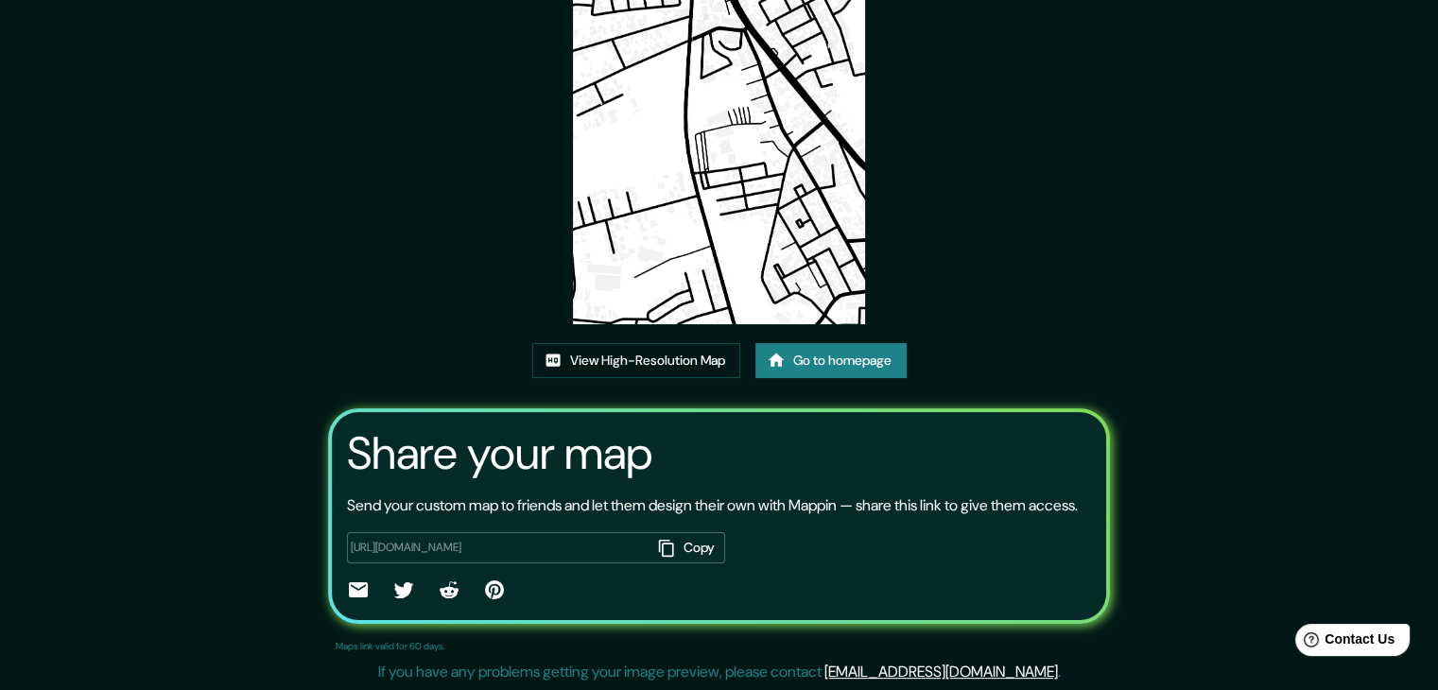
scroll to position [197, 0]
click at [689, 544] on button "Copy" at bounding box center [688, 546] width 74 height 31
